Goal: Task Accomplishment & Management: Use online tool/utility

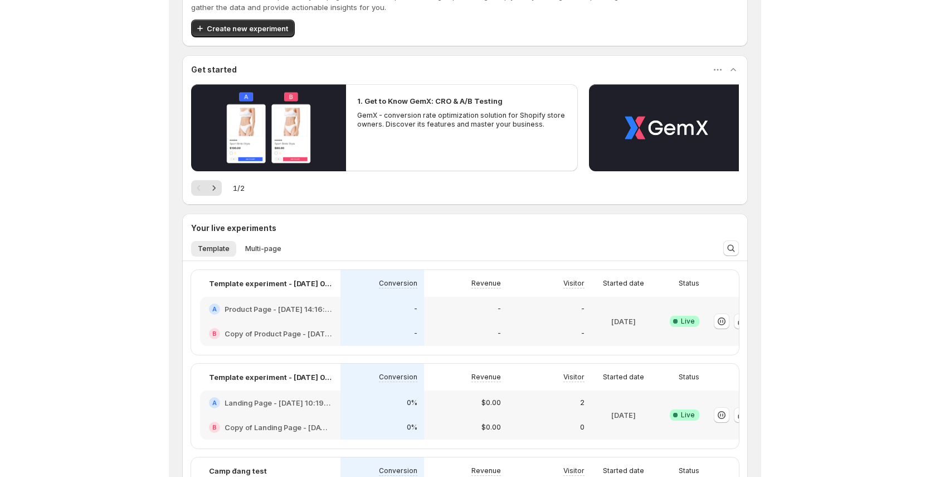
scroll to position [50, 0]
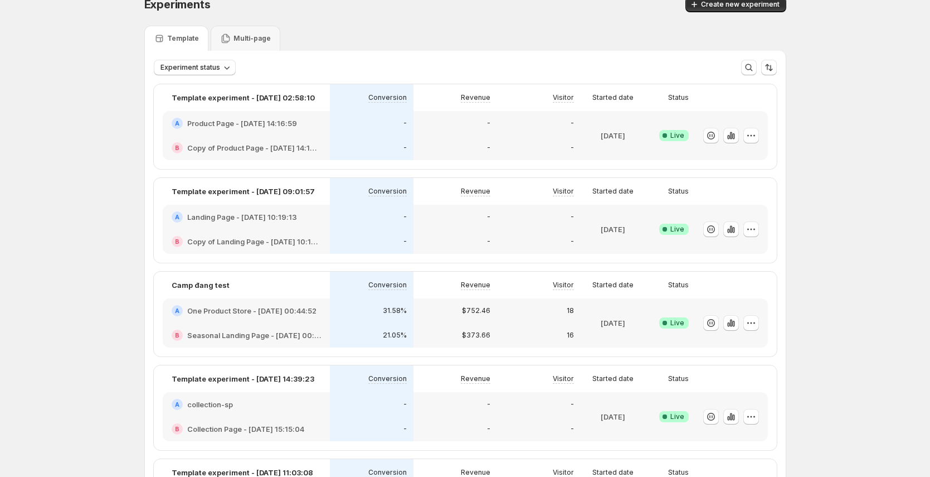
scroll to position [19, 0]
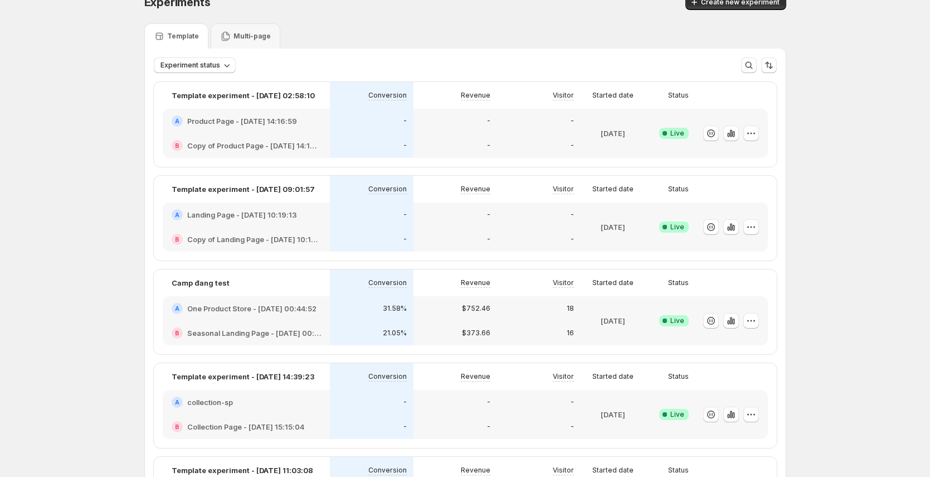
click at [417, 312] on div "$752.46" at bounding box center [456, 308] width 84 height 25
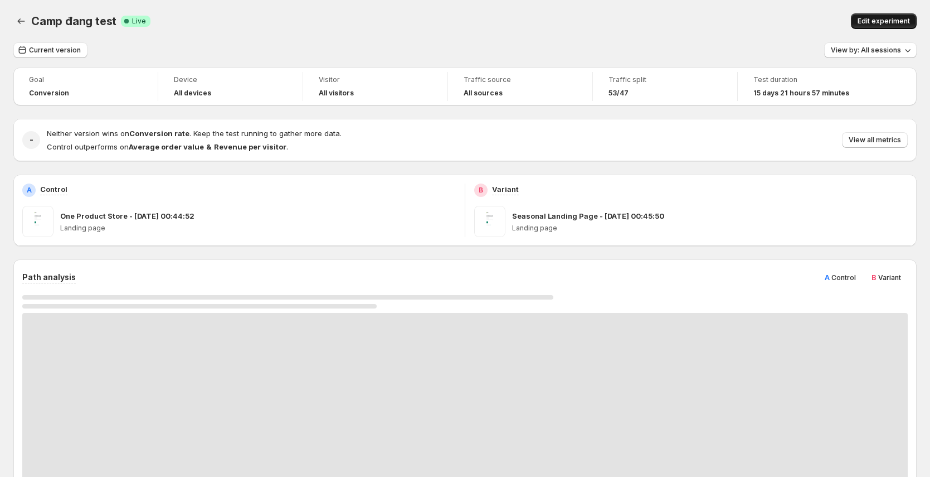
click at [592, 26] on button "Edit experiment" at bounding box center [884, 21] width 66 height 16
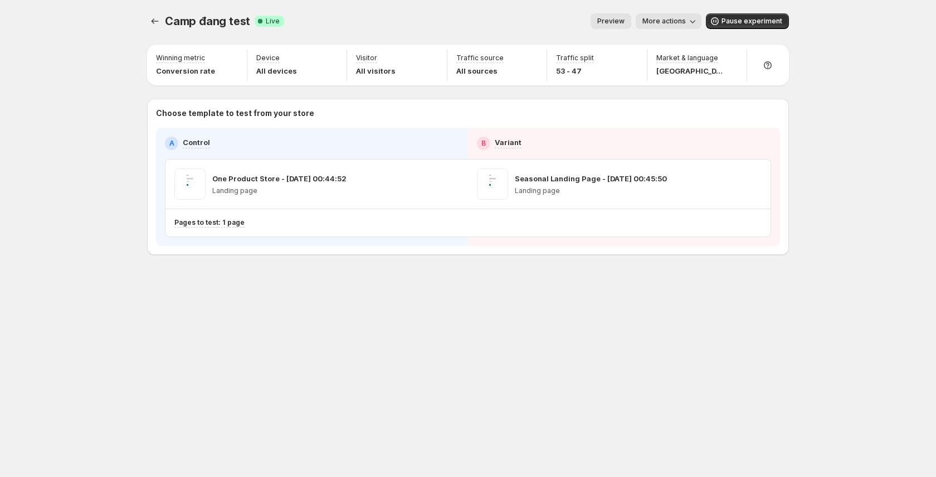
click at [592, 20] on span "Preview" at bounding box center [611, 21] width 27 height 9
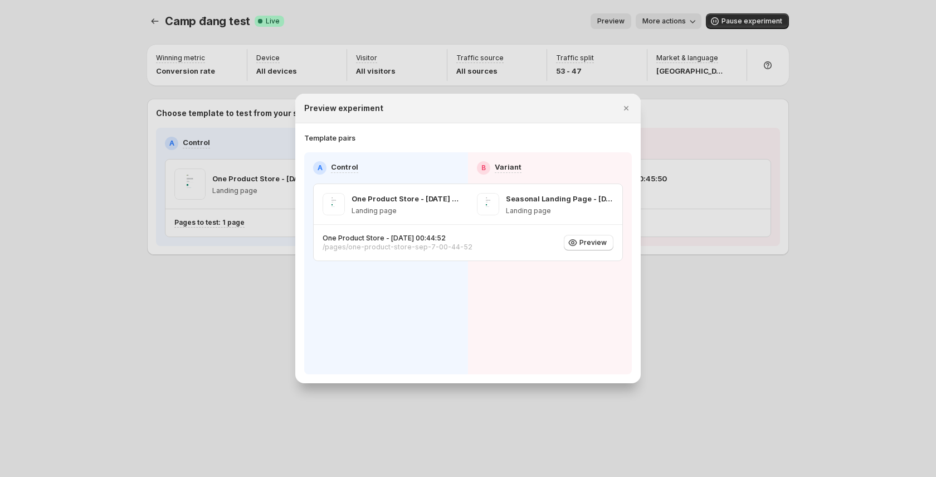
click at [592, 105] on div "Preview experiment" at bounding box center [468, 109] width 346 height 30
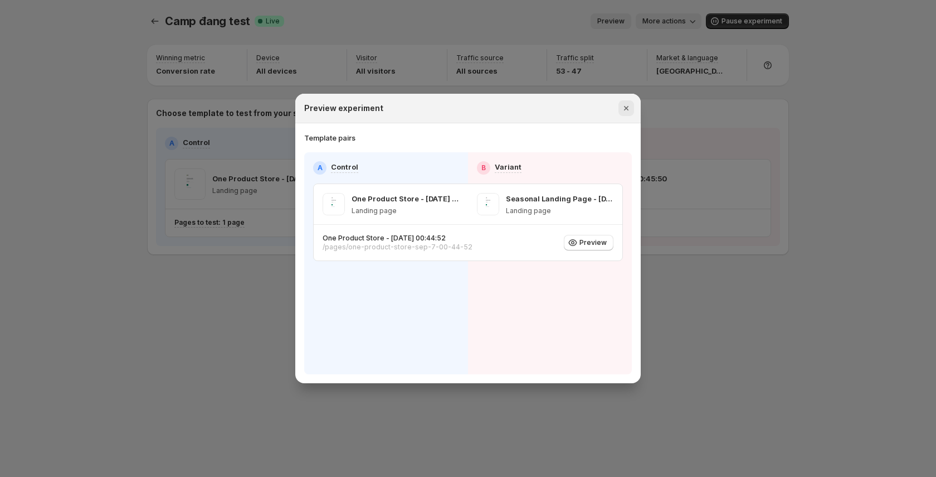
click at [592, 104] on icon "Close" at bounding box center [626, 108] width 11 height 11
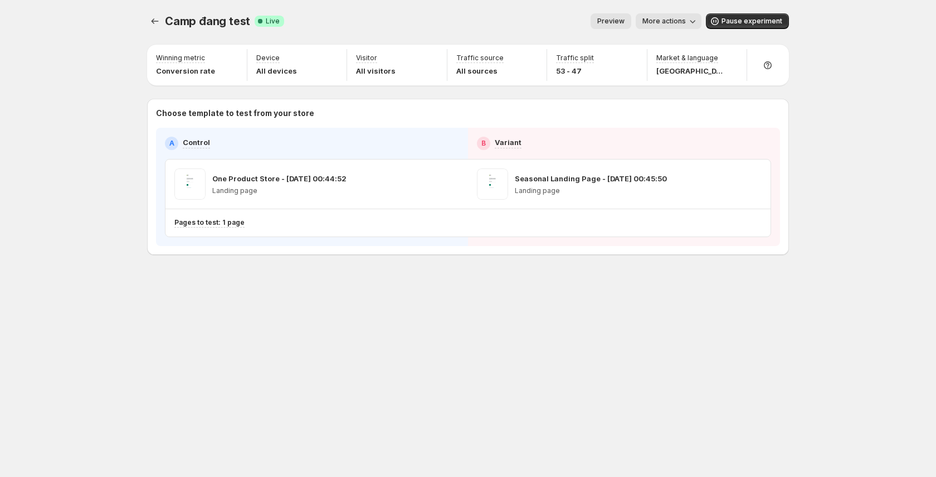
click at [592, 28] on button "Preview" at bounding box center [611, 21] width 41 height 16
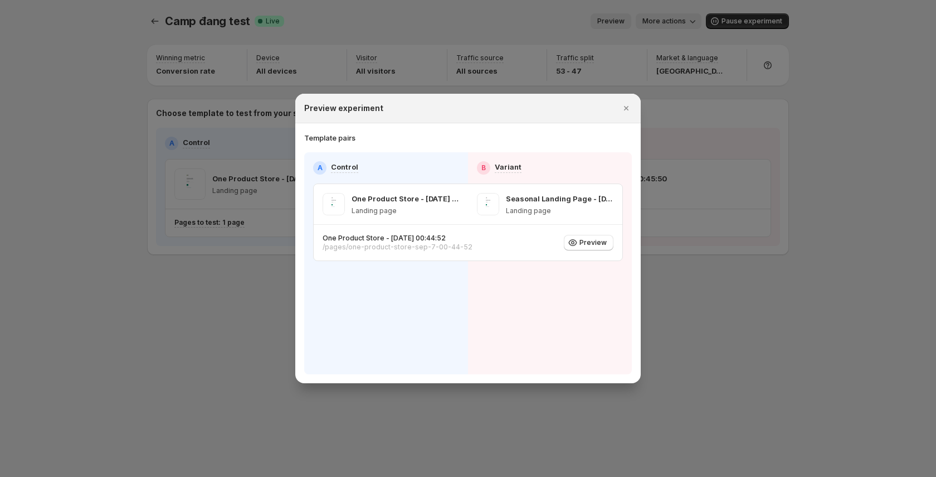
click at [592, 27] on div at bounding box center [468, 238] width 936 height 477
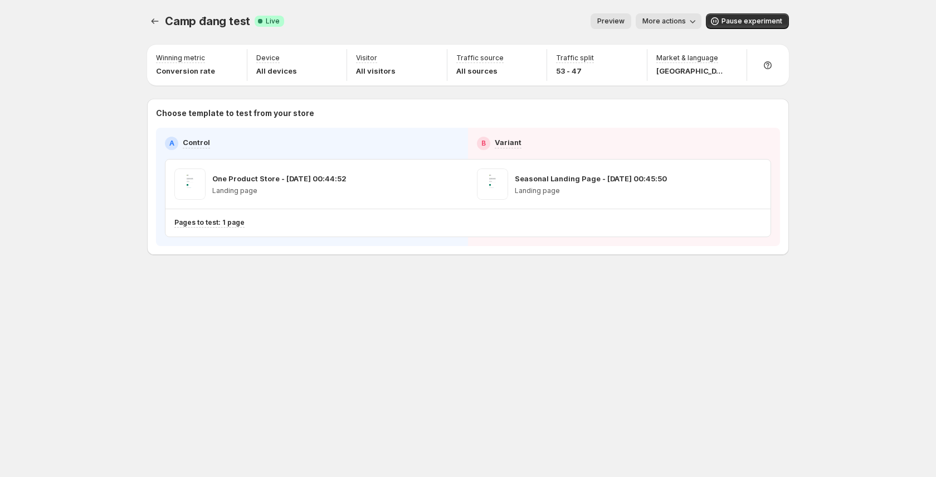
click at [592, 27] on button "Preview" at bounding box center [611, 21] width 41 height 16
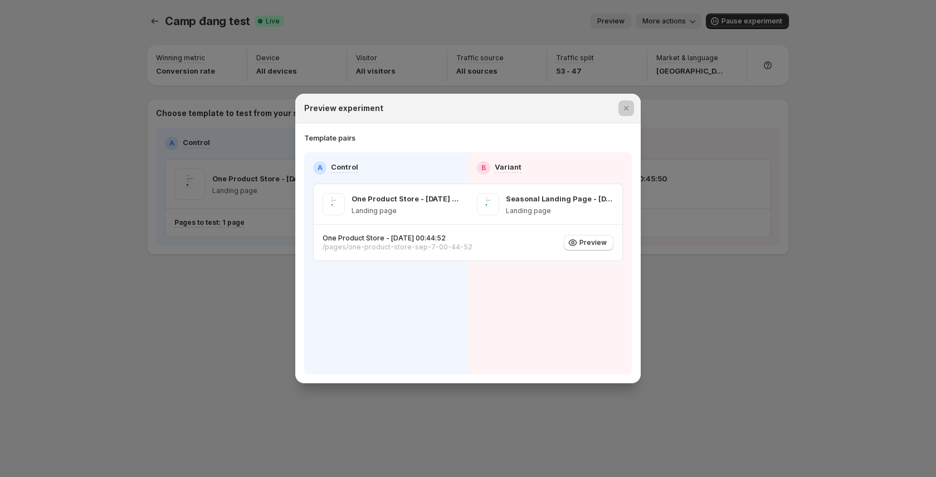
click at [592, 27] on div at bounding box center [468, 238] width 936 height 477
click at [592, 27] on button "Preview" at bounding box center [611, 21] width 41 height 16
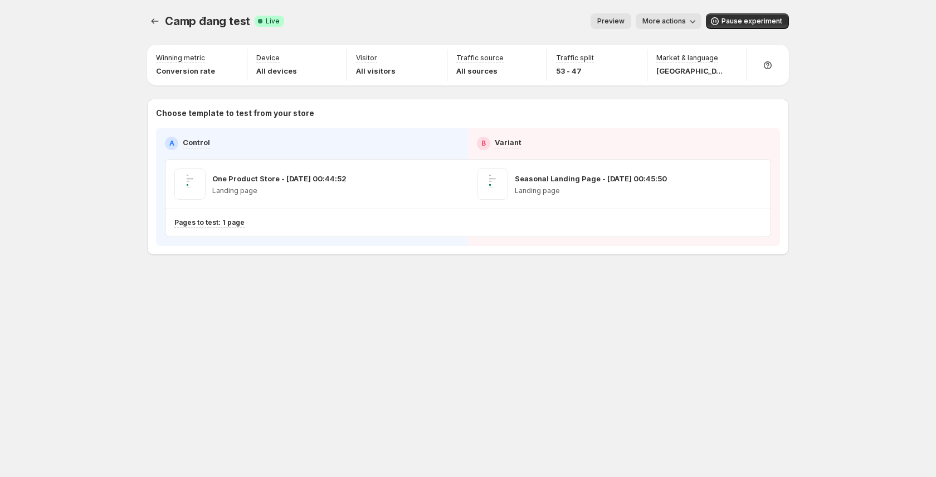
click at [592, 27] on button "Preview" at bounding box center [611, 21] width 41 height 16
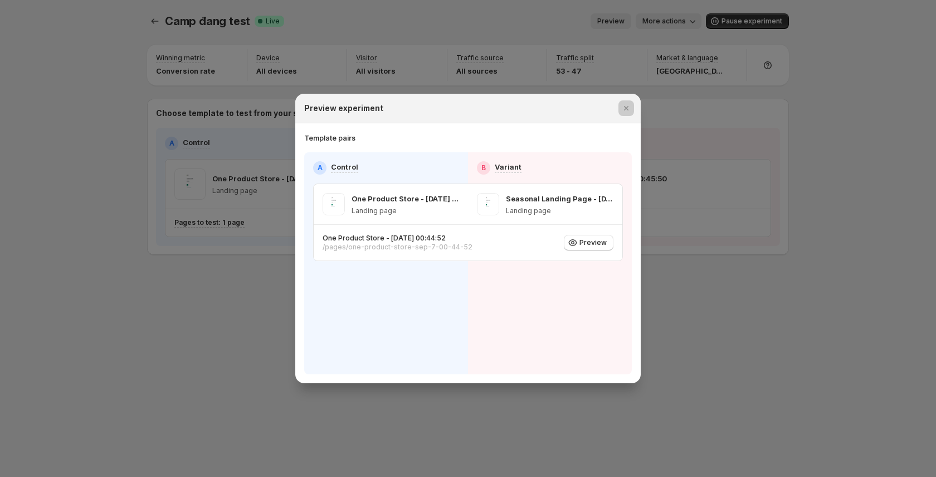
click at [592, 27] on div at bounding box center [468, 238] width 936 height 477
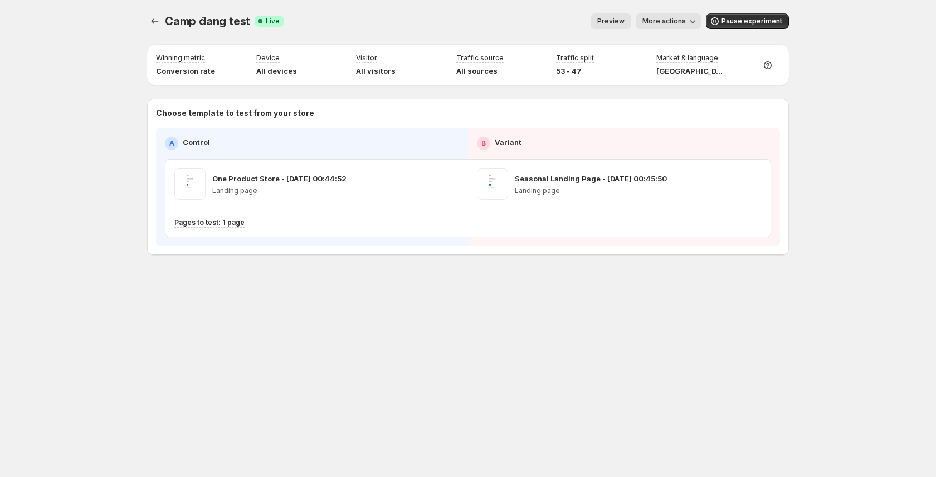
click at [592, 27] on button "Preview" at bounding box center [611, 21] width 41 height 16
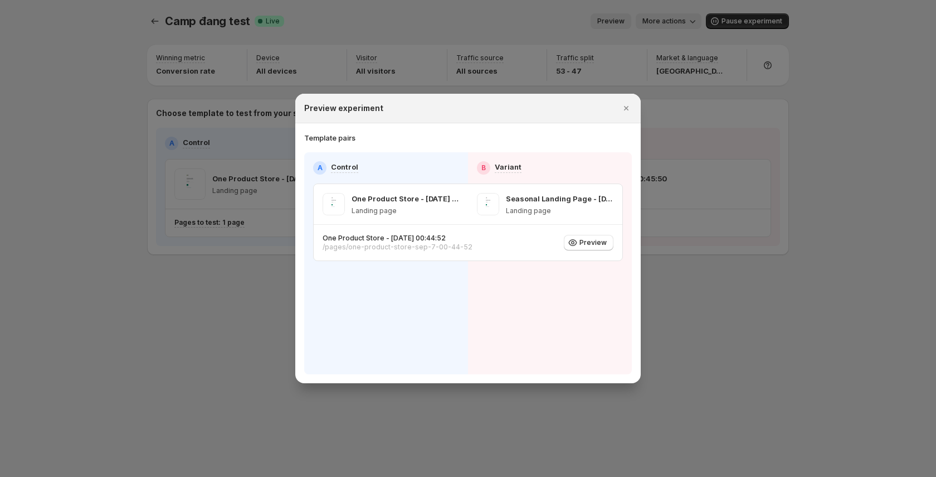
click at [592, 27] on div at bounding box center [468, 238] width 936 height 477
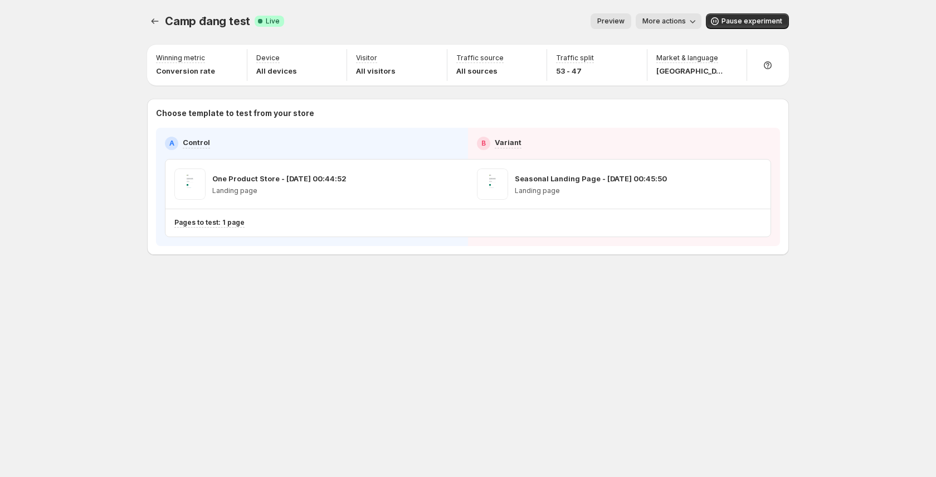
click at [592, 28] on button "More actions" at bounding box center [669, 21] width 66 height 16
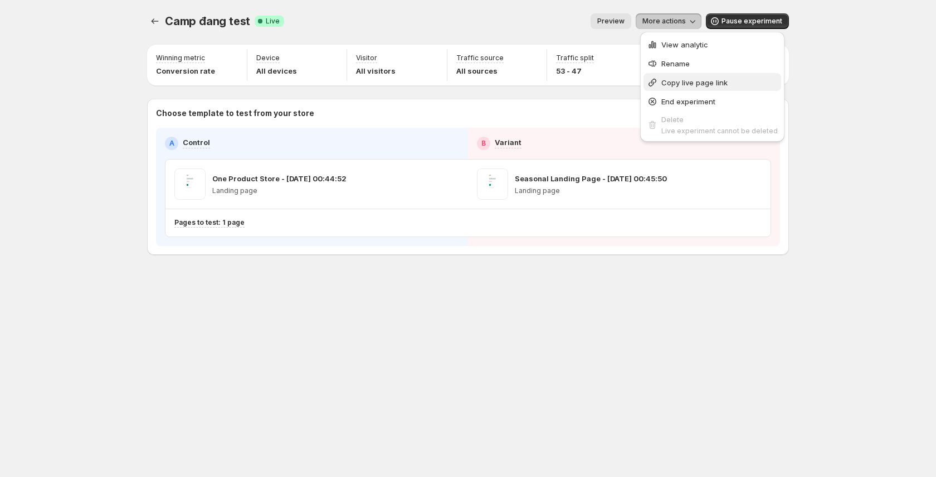
click at [592, 80] on span "Copy live page link" at bounding box center [720, 82] width 116 height 11
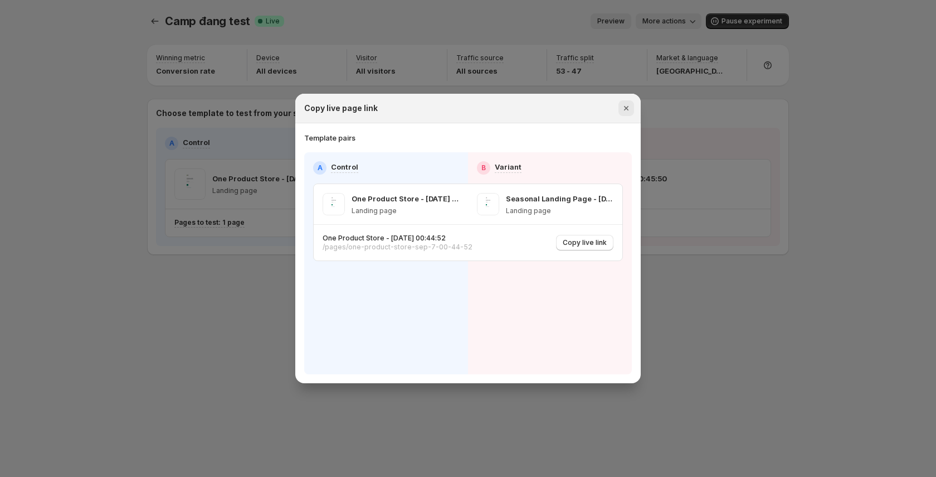
click at [592, 112] on icon "Close" at bounding box center [626, 108] width 11 height 11
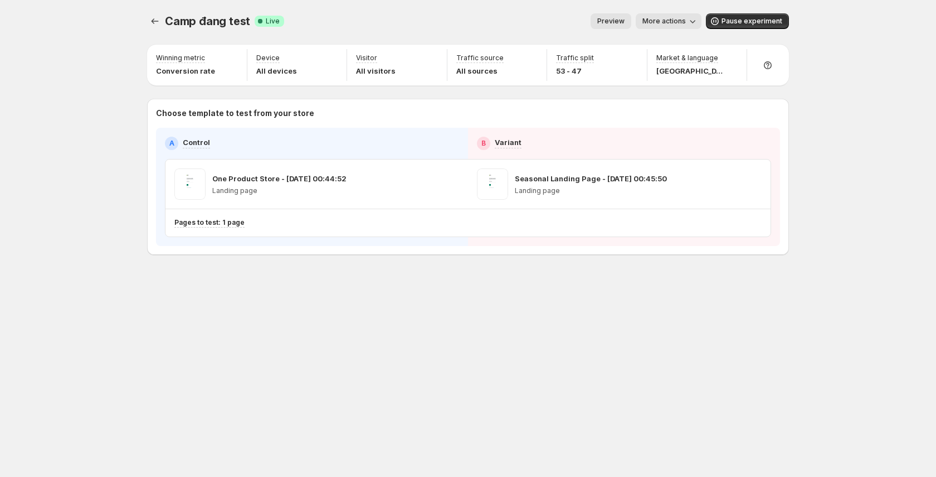
click at [592, 21] on span "More actions" at bounding box center [664, 21] width 43 height 9
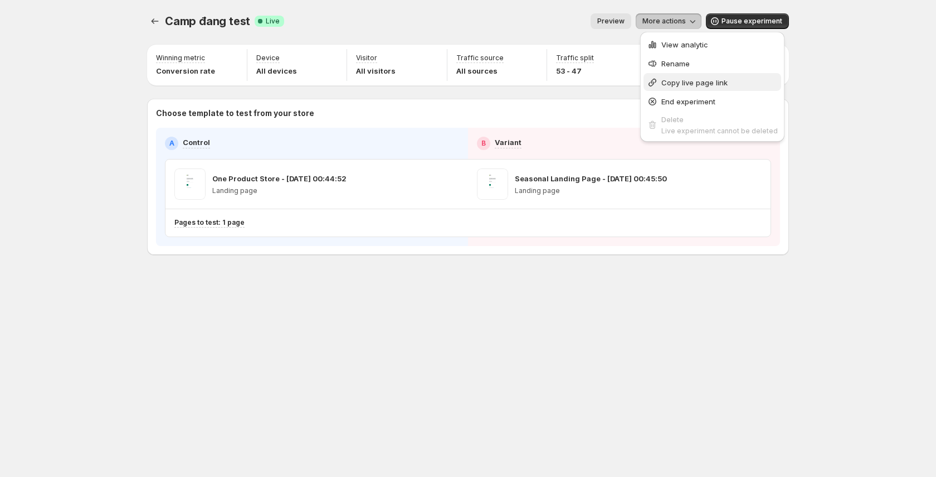
click at [592, 83] on span "Copy live page link" at bounding box center [695, 82] width 66 height 9
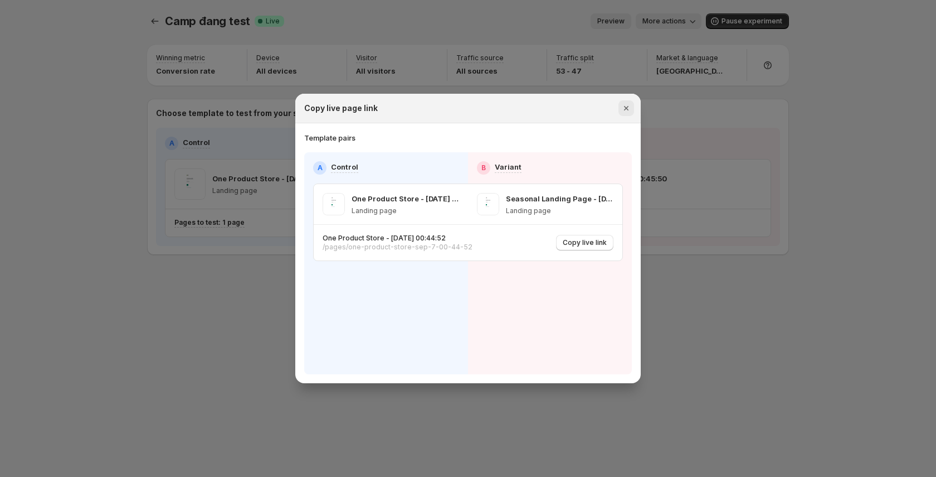
click at [592, 113] on icon "Close" at bounding box center [626, 108] width 11 height 11
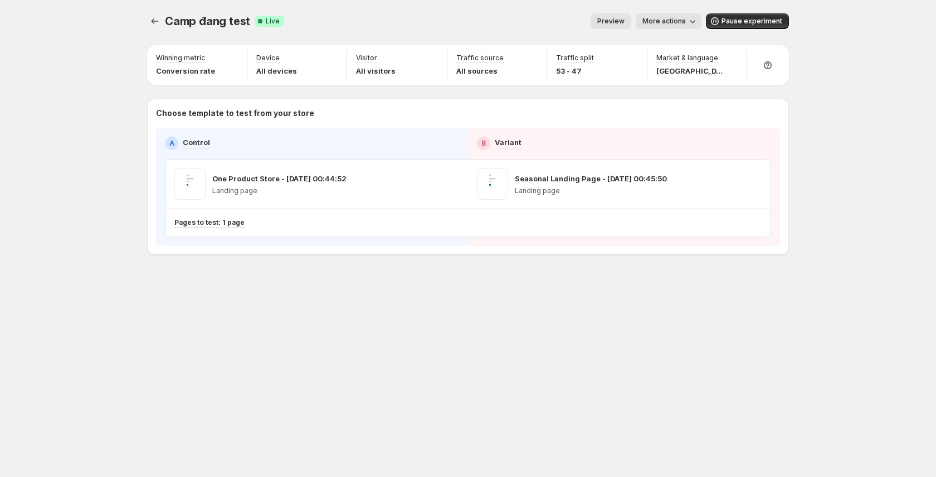
click at [592, 21] on icon "button" at bounding box center [692, 21] width 11 height 11
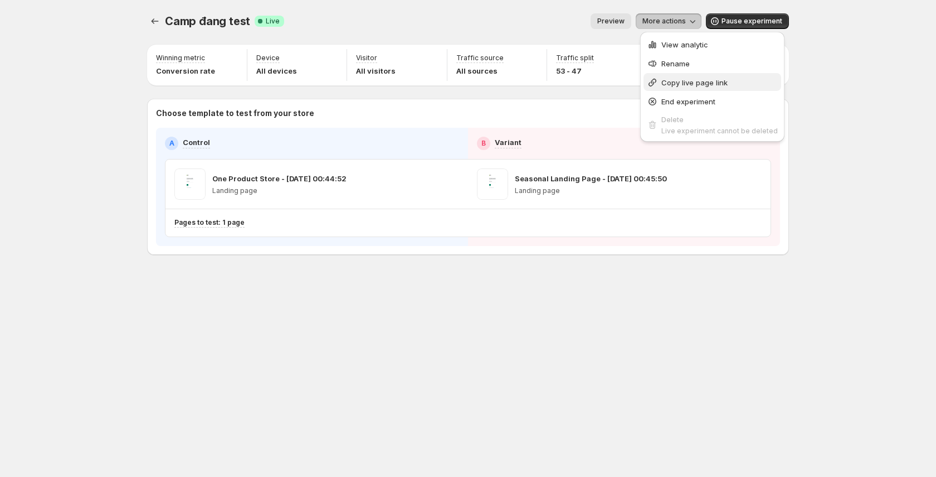
click at [592, 81] on span "Copy live page link" at bounding box center [695, 82] width 66 height 9
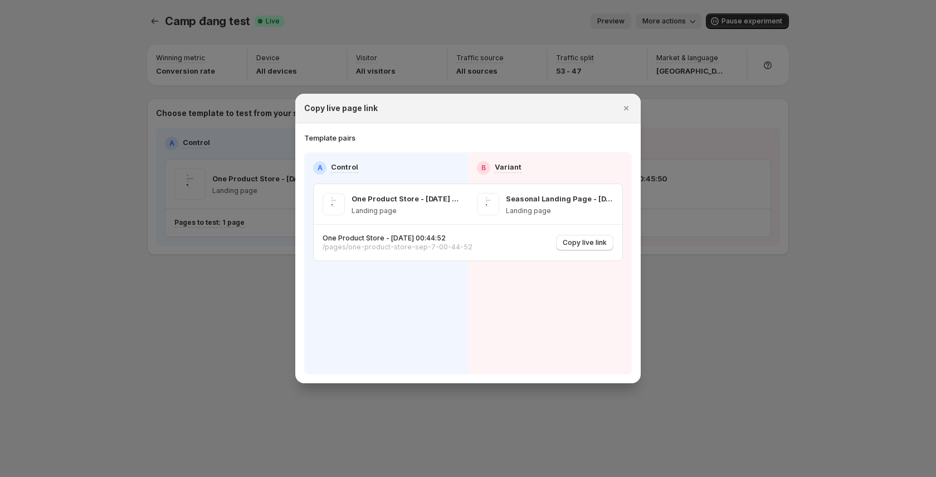
click at [592, 81] on div at bounding box center [468, 238] width 936 height 477
